Goal: Transaction & Acquisition: Book appointment/travel/reservation

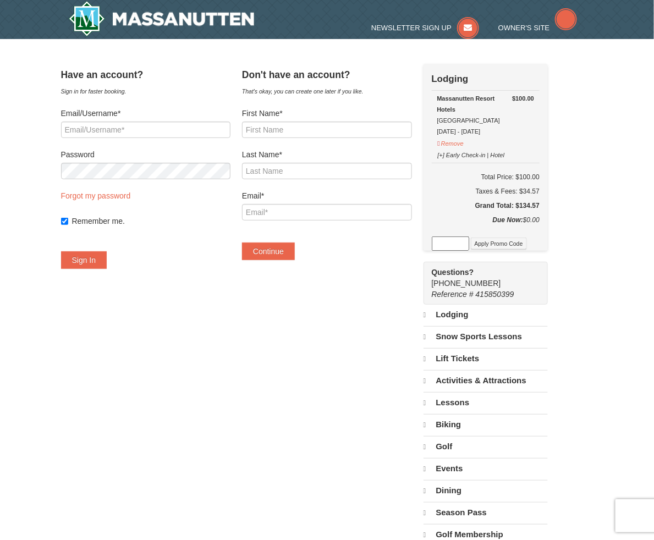
select select "9"
click at [303, 133] on input "First Name*" at bounding box center [327, 130] width 170 height 17
click at [288, 129] on input "First Name*" at bounding box center [327, 130] width 170 height 17
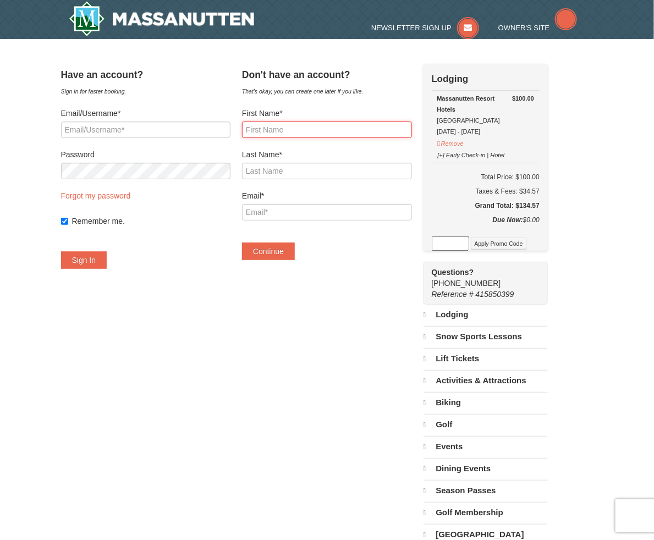
click at [282, 135] on input "First Name*" at bounding box center [327, 130] width 170 height 17
click at [334, 126] on input "First Name*" at bounding box center [327, 130] width 170 height 17
click at [530, 135] on div "Massanutten Resort Hotels [GEOGRAPHIC_DATA] [DATE] - [DATE]" at bounding box center [485, 115] width 97 height 44
click at [540, 181] on h6 "Total Price: $100.00" at bounding box center [486, 177] width 108 height 11
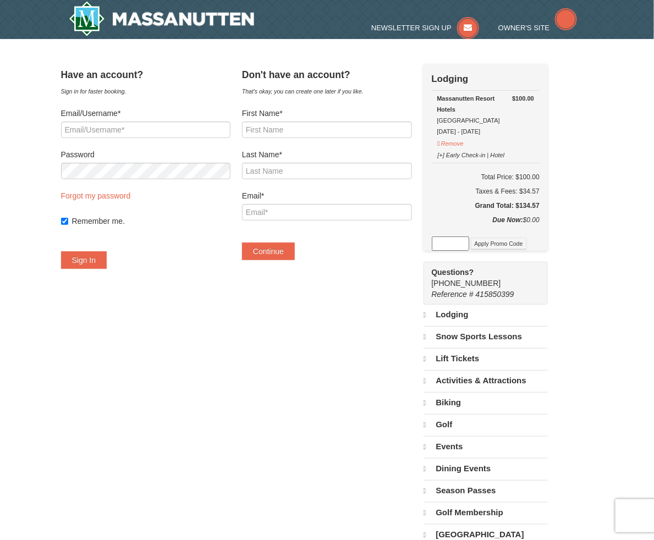
copy h6 "100.00"
click at [540, 187] on div "Taxes & Fees: $34.57" at bounding box center [486, 191] width 108 height 11
copy div "34.57"
click at [549, 172] on div "Check Out Now Lodging $100.00 [GEOGRAPHIC_DATA] Hotels [GEOGRAPHIC_DATA] [DATE]…" at bounding box center [486, 157] width 125 height 187
